Goal: Book appointment/travel/reservation

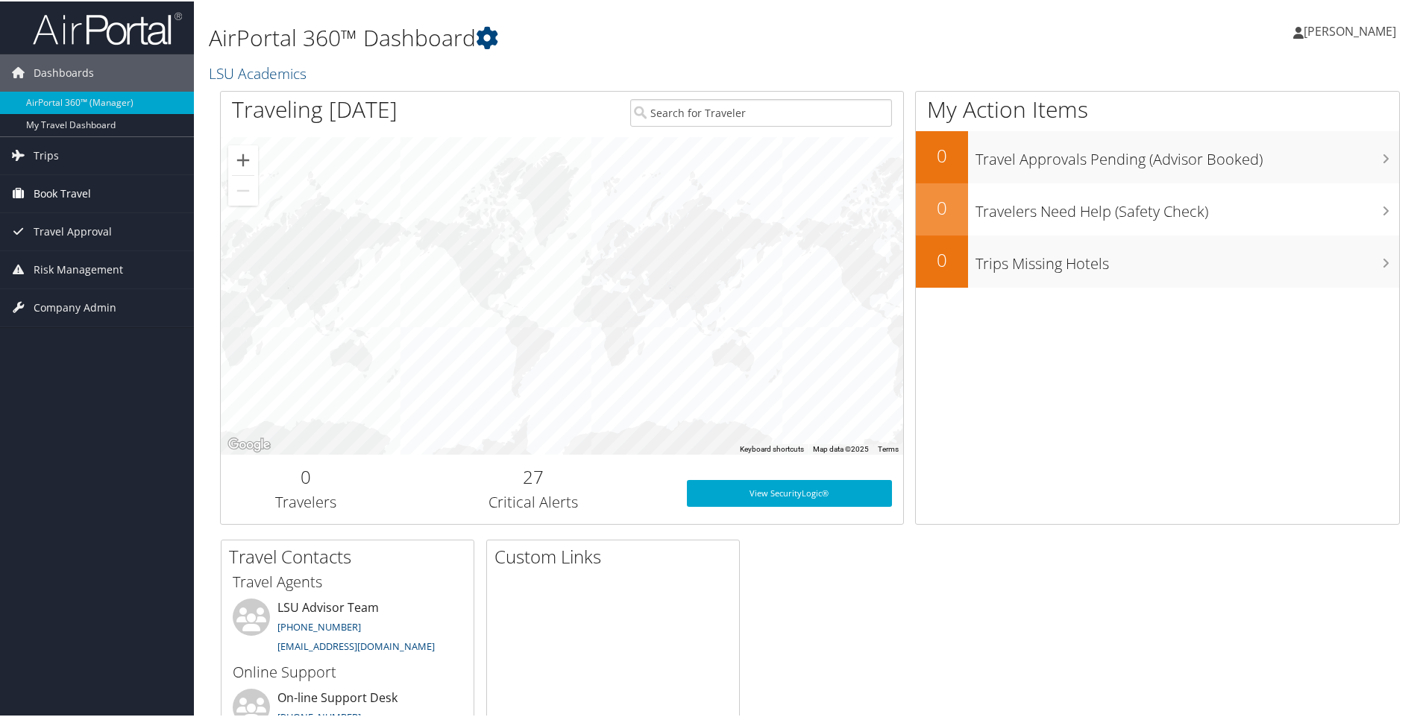
click at [54, 189] on span "Book Travel" at bounding box center [62, 192] width 57 height 37
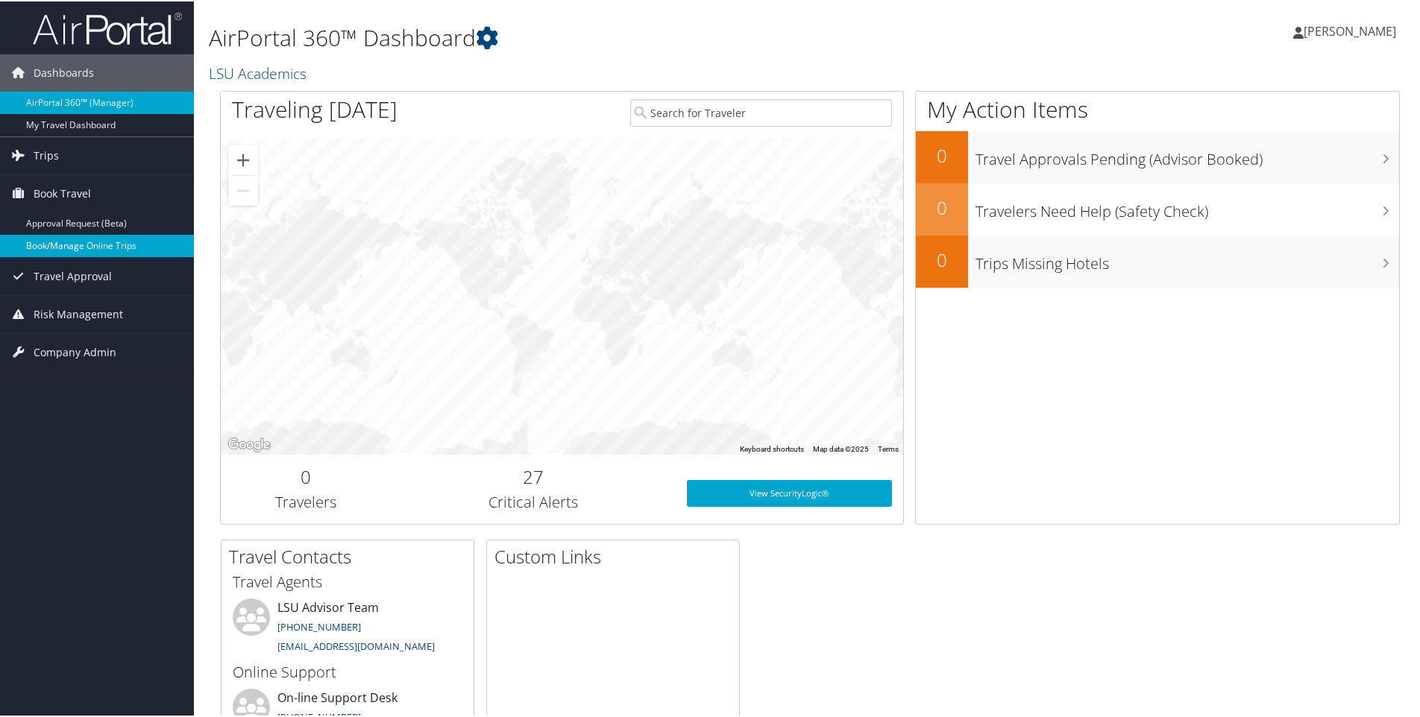
click at [90, 247] on link "Book/Manage Online Trips" at bounding box center [97, 244] width 194 height 22
